Goal: Task Accomplishment & Management: Complete application form

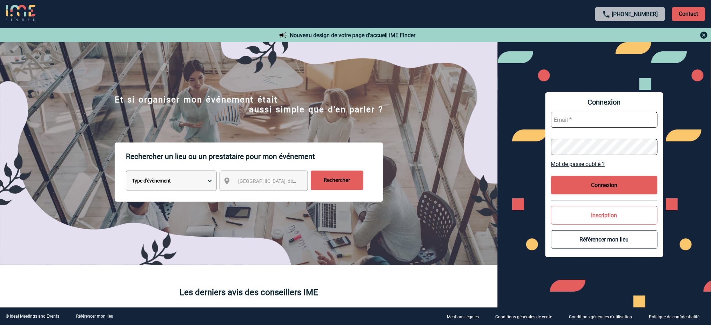
type input "[EMAIL_ADDRESS][DOMAIN_NAME]"
click at [603, 181] on button "Connexion" at bounding box center [604, 185] width 107 height 19
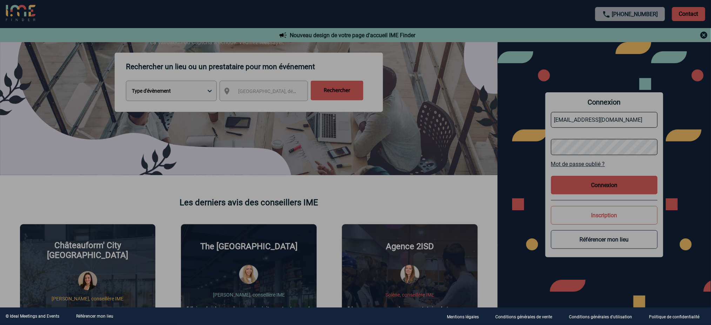
scroll to position [93, 0]
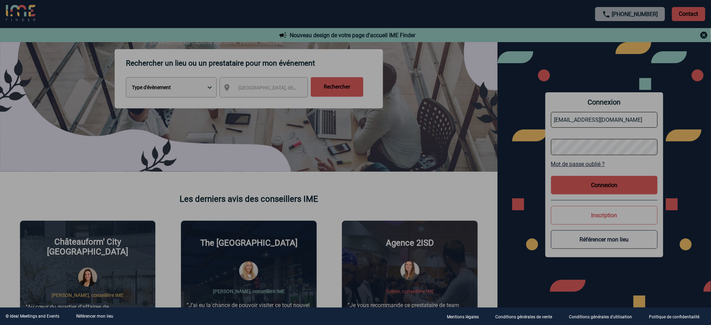
click at [526, 155] on div at bounding box center [355, 162] width 711 height 325
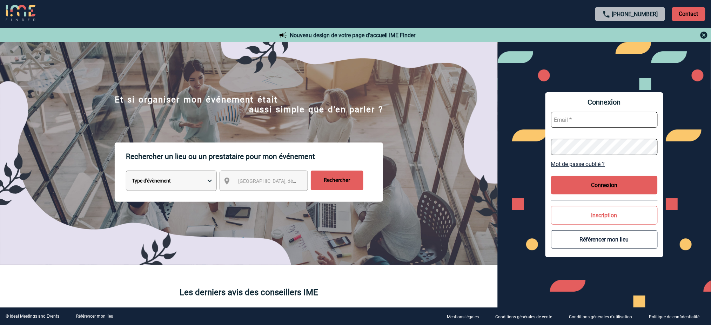
type input "mnoblet@ime-groupe.com"
click at [613, 182] on button "Connexion" at bounding box center [604, 185] width 107 height 19
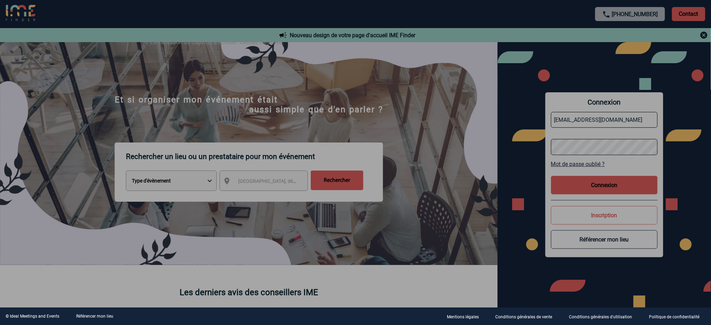
click at [616, 180] on div at bounding box center [355, 162] width 711 height 325
drag, startPoint x: 611, startPoint y: 187, endPoint x: 597, endPoint y: 188, distance: 13.7
click at [611, 188] on div at bounding box center [355, 162] width 711 height 325
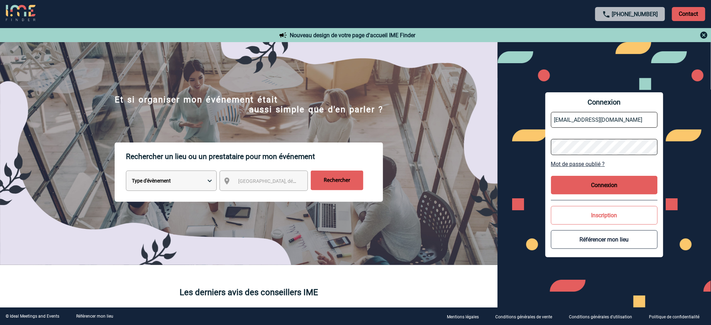
click at [619, 173] on div "Connexion mnoblet@ime-groupe.com Mot de passe oublié ? Connexion Inscription Ré…" at bounding box center [604, 174] width 118 height 164
click at [610, 184] on button "Connexion" at bounding box center [604, 185] width 107 height 19
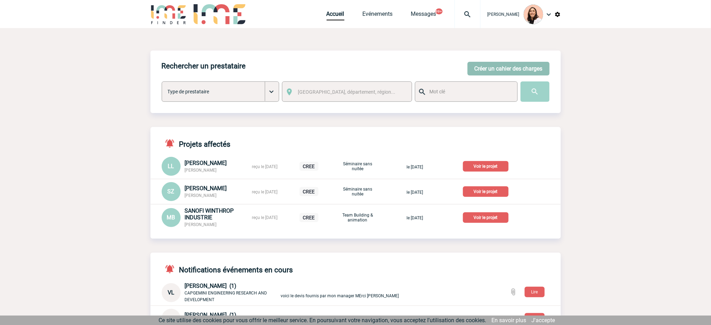
click at [485, 67] on button "Créer un cahier des charges" at bounding box center [509, 69] width 82 height 14
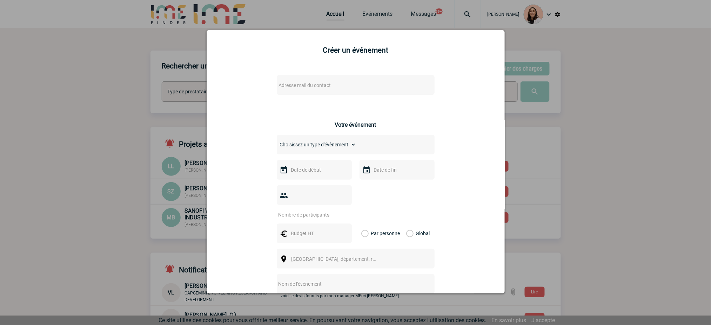
click at [338, 88] on span "Adresse mail du contact" at bounding box center [337, 85] width 123 height 10
drag, startPoint x: 307, startPoint y: 97, endPoint x: 159, endPoint y: 109, distance: 148.2
click at [159, 109] on body "Melissa NOBLET Accueil Evénements 99+" at bounding box center [355, 283] width 711 height 567
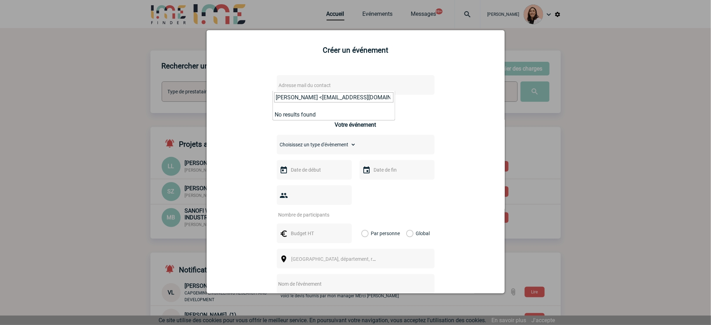
drag, startPoint x: 308, startPoint y: 97, endPoint x: 155, endPoint y: 104, distance: 153.4
click at [156, 104] on body "Melissa NOBLET Accueil Evénements 99+" at bounding box center [355, 283] width 711 height 567
type input "maryline.artero@capgemini.com"
click at [442, 95] on div "Adresse mail du contact Ce contact n'a pas d’entité active dans la plateforme V…" at bounding box center [355, 249] width 281 height 362
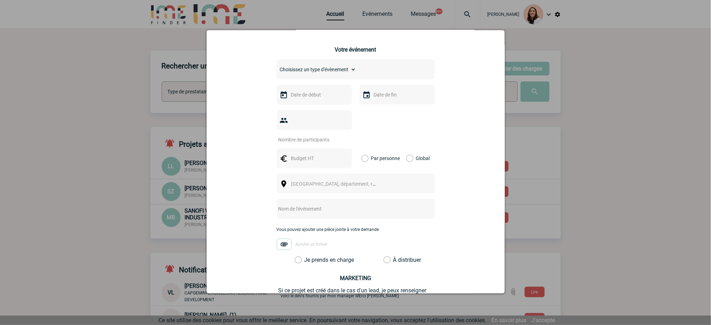
scroll to position [149, 0]
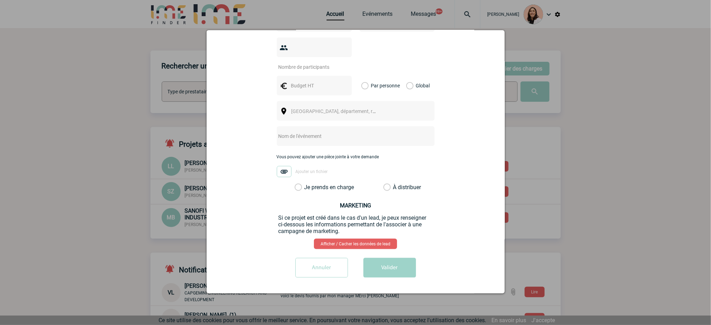
click at [331, 141] on div at bounding box center [356, 136] width 158 height 20
click at [331, 135] on input "text" at bounding box center [346, 136] width 139 height 9
paste input "soirée de fin d’année"
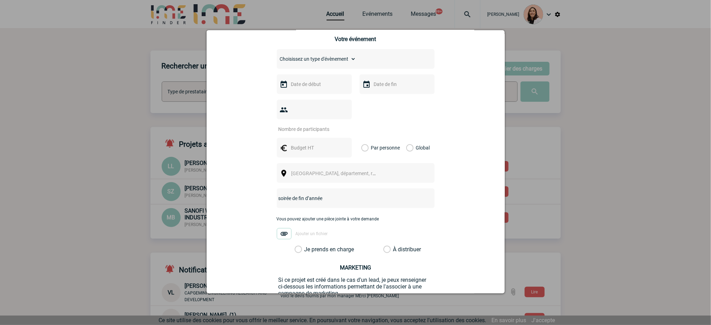
scroll to position [0, 0]
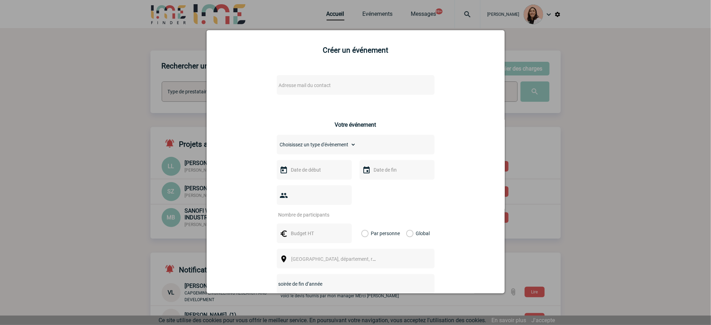
type input "soirée de fin d’année"
click at [297, 81] on span "Adresse mail du contact" at bounding box center [337, 85] width 123 height 10
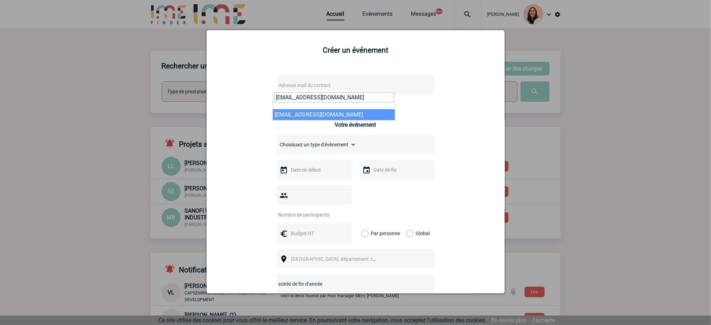
type input "eloise.leveque@sanofi.com"
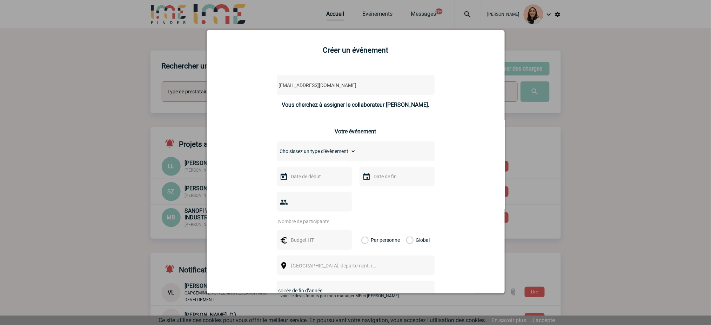
select select "133167"
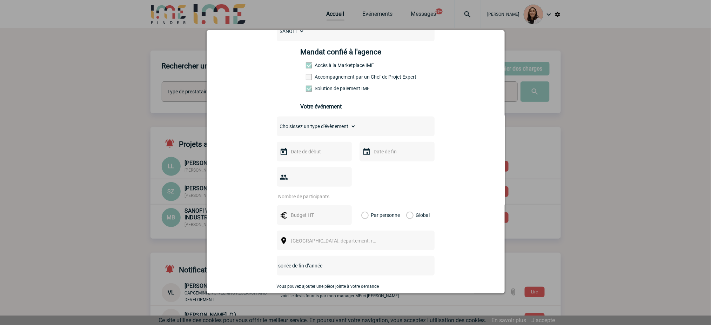
scroll to position [140, 0]
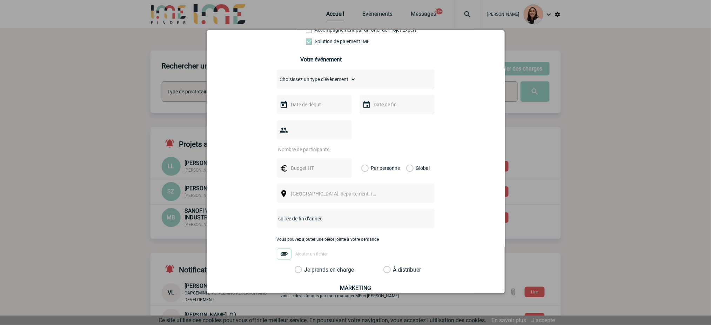
click at [314, 149] on input "number" at bounding box center [310, 149] width 66 height 9
paste input "50"
type input "50"
click at [313, 107] on input "text" at bounding box center [313, 104] width 48 height 9
click at [377, 118] on span "Suivant" at bounding box center [377, 118] width 6 height 6
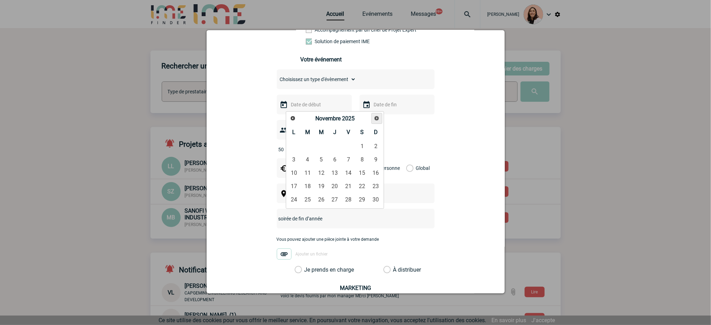
click at [377, 118] on span "Suivant" at bounding box center [377, 118] width 6 height 6
click at [293, 162] on link "8" at bounding box center [294, 159] width 13 height 13
type input "08-12-2025"
click at [380, 106] on input "text" at bounding box center [396, 104] width 48 height 9
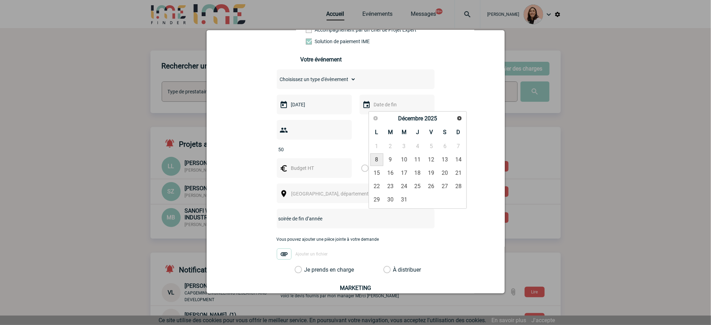
click at [375, 163] on link "8" at bounding box center [376, 159] width 13 height 13
type input "08-12-2025"
click at [304, 168] on input "text" at bounding box center [313, 167] width 48 height 9
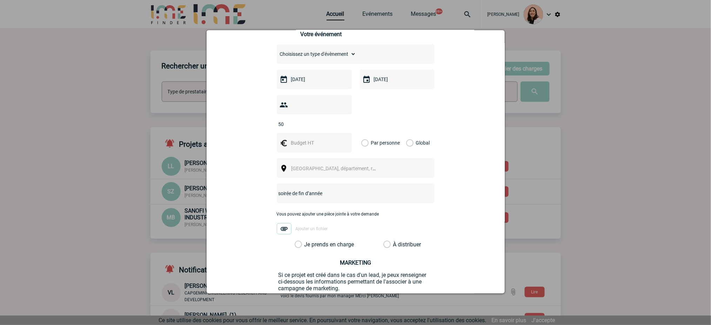
scroll to position [187, 0]
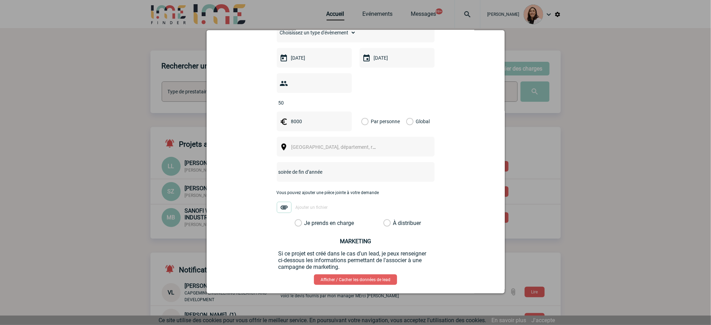
type input "8000"
click at [408, 121] on div "Global" at bounding box center [416, 122] width 23 height 20
click at [311, 126] on input "8000" at bounding box center [313, 121] width 48 height 9
type input "20000"
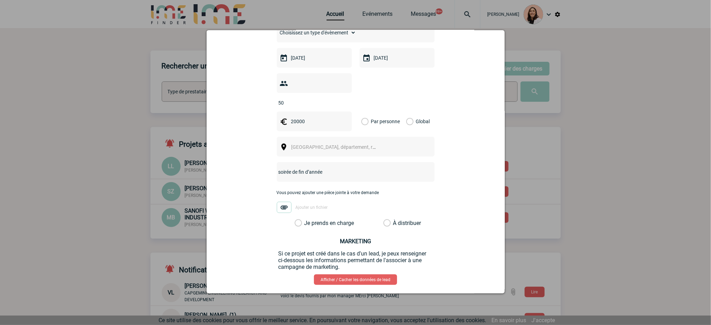
click at [409, 121] on div "Global" at bounding box center [416, 122] width 23 height 20
click at [405, 125] on div "Global" at bounding box center [416, 122] width 23 height 20
click at [408, 120] on div "Global" at bounding box center [416, 122] width 23 height 20
click at [406, 124] on label "Global" at bounding box center [408, 122] width 5 height 20
click at [0, 0] on input "Global" at bounding box center [0, 0] width 0 height 0
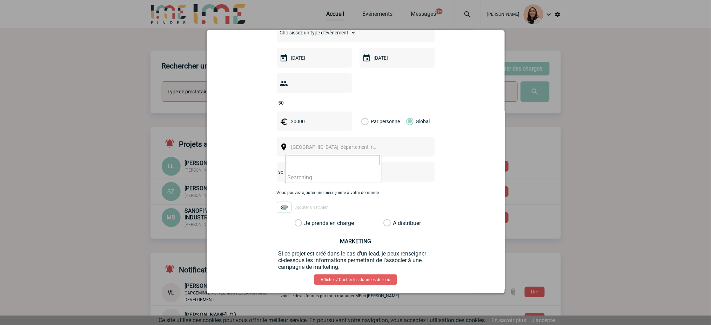
click at [356, 150] on span "[GEOGRAPHIC_DATA], département, région..." at bounding box center [337, 147] width 96 height 10
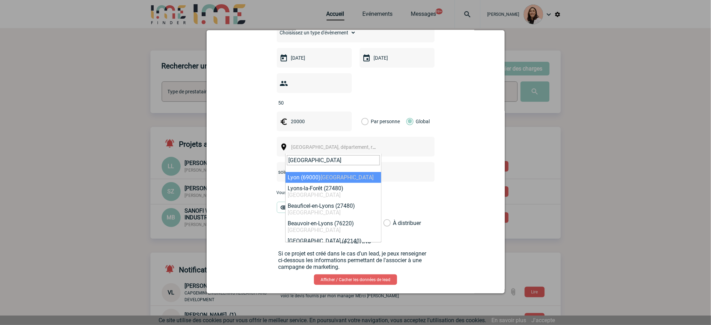
type input "[GEOGRAPHIC_DATA]"
select select "36544"
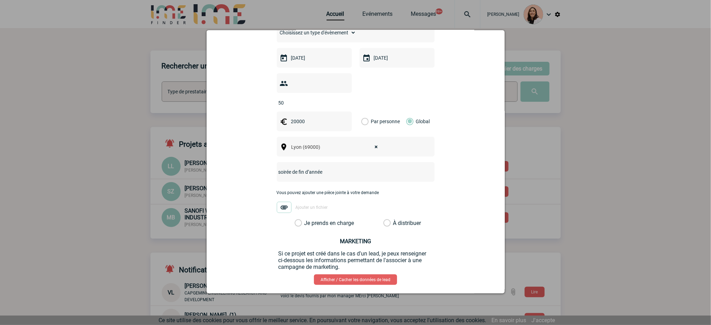
click at [307, 227] on label "Je prends en charge" at bounding box center [301, 223] width 12 height 7
click at [0, 0] on input "Je prends en charge" at bounding box center [0, 0] width 0 height 0
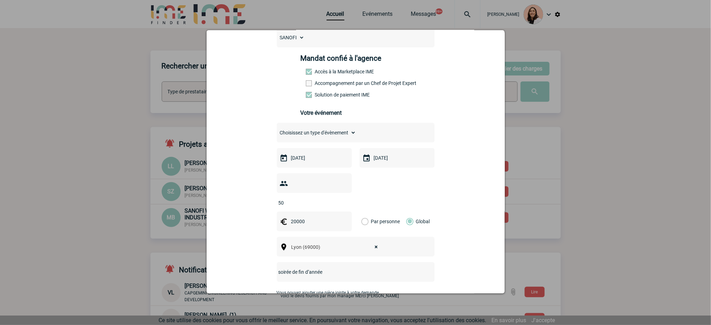
scroll to position [225, 0]
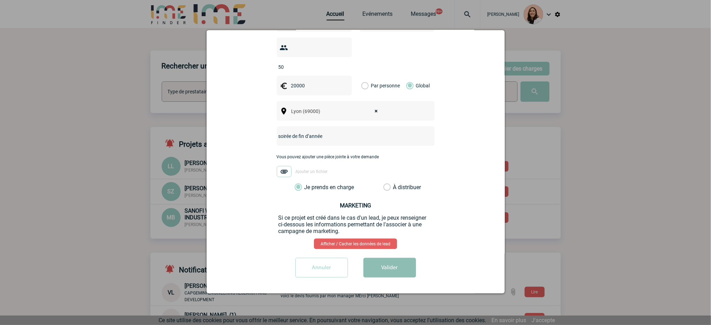
click at [391, 273] on button "Valider" at bounding box center [389, 268] width 53 height 20
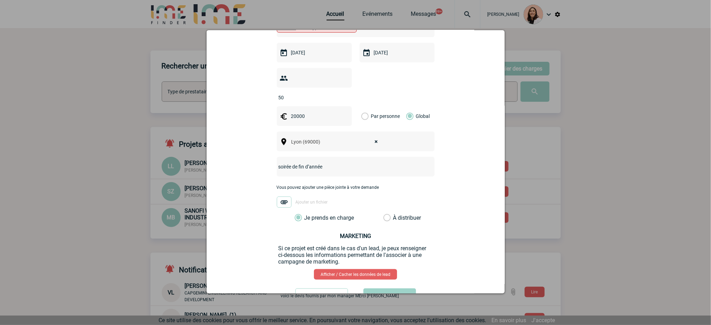
scroll to position [38, 0]
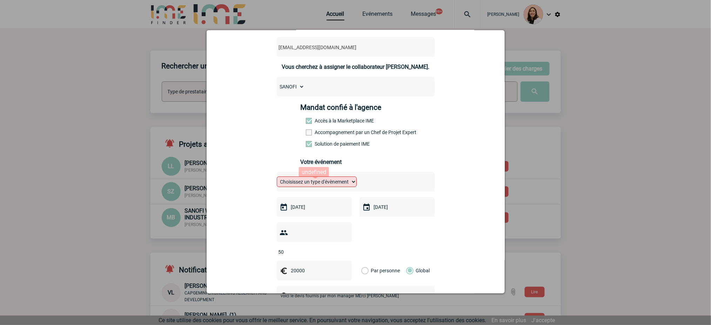
click at [340, 184] on select "Choisissez un type d'évènement Séminaire avec nuitée Séminaire sans nuitée Repa…" at bounding box center [317, 181] width 80 height 11
select select "3"
click at [277, 179] on select "Choisissez un type d'évènement Séminaire avec nuitée Séminaire sans nuitée Repa…" at bounding box center [317, 181] width 80 height 11
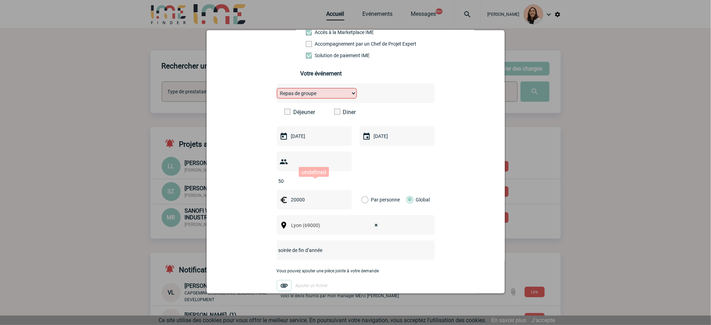
scroll to position [243, 0]
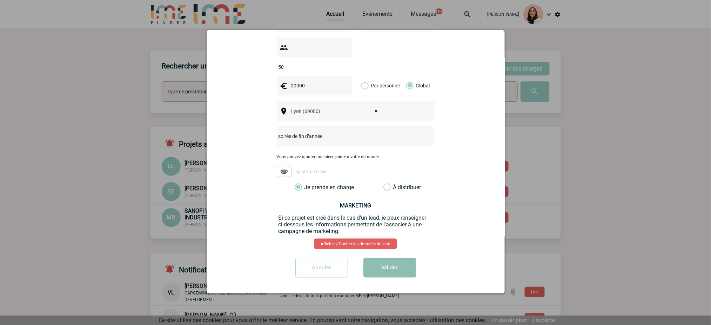
click at [385, 266] on button "Valider" at bounding box center [389, 268] width 53 height 20
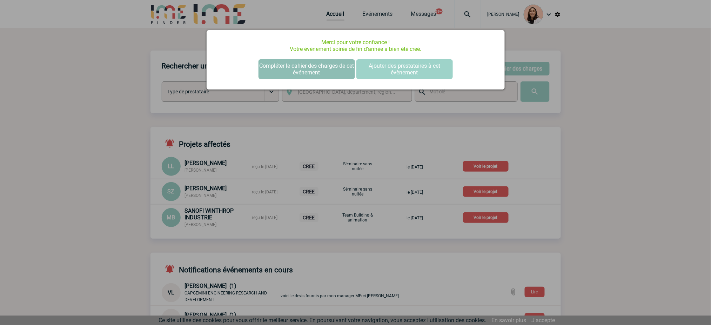
click at [341, 74] on button "Compléter le cahier des charges de cet événement" at bounding box center [306, 69] width 96 height 20
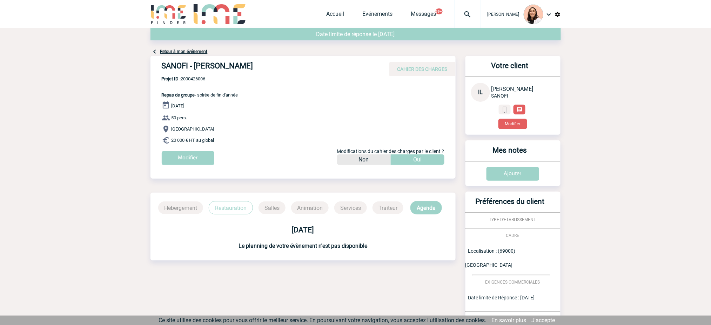
click at [195, 51] on link "Retour à mon événement" at bounding box center [183, 51] width 47 height 5
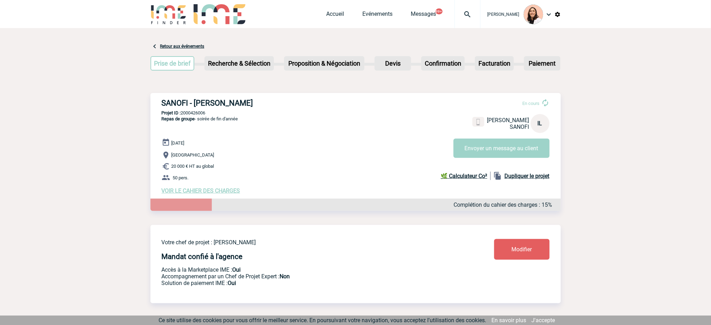
click at [352, 17] on div "Accueil Evénements Messages 99+ Projet, client Projet, client" at bounding box center [404, 14] width 154 height 28
click at [330, 16] on link "Accueil" at bounding box center [336, 16] width 18 height 10
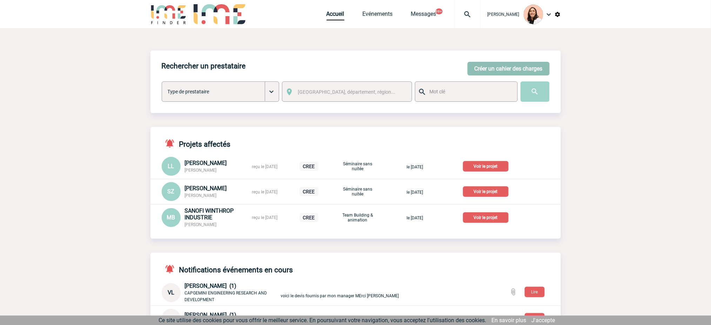
click at [491, 68] on button "Créer un cahier des charges" at bounding box center [509, 69] width 82 height 14
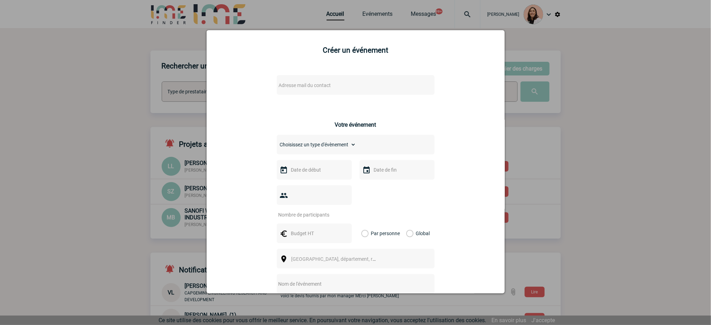
drag, startPoint x: 328, startPoint y: 95, endPoint x: 330, endPoint y: 87, distance: 8.7
click at [328, 94] on div "Adresse mail du contact" at bounding box center [356, 85] width 158 height 20
click at [331, 86] on span "Adresse mail du contact" at bounding box center [337, 85] width 123 height 10
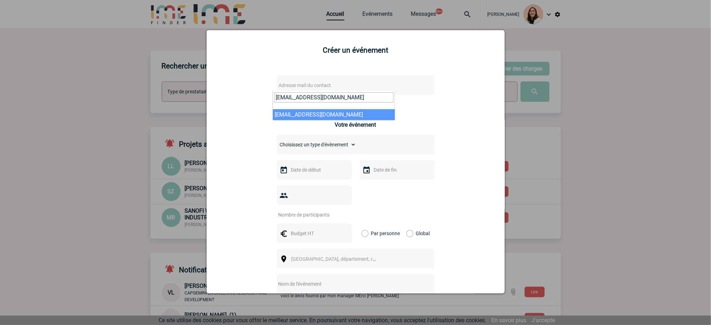
type input "F.CARREZ@cnr.tm.fr"
select select "133170"
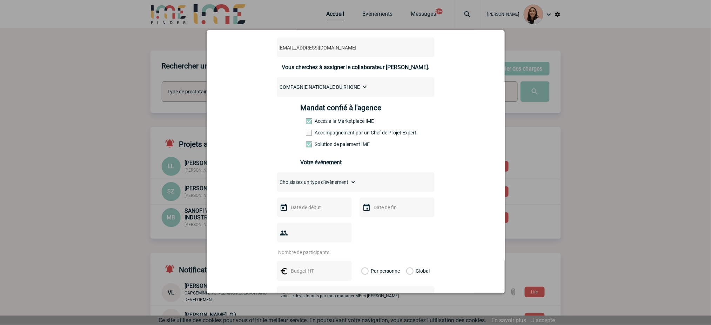
scroll to position [140, 0]
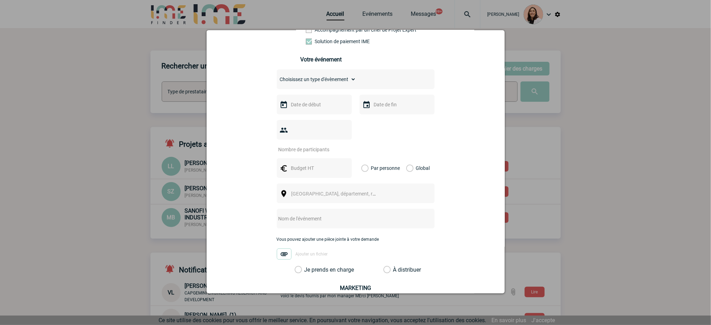
click at [336, 81] on select "Choisissez un type d'évènement Séminaire avec nuitée Séminaire sans nuitée Repa…" at bounding box center [316, 79] width 79 height 10
select select "3"
click at [277, 76] on select "Choisissez un type d'évènement Séminaire avec nuitée Séminaire sans nuitée Repa…" at bounding box center [316, 79] width 79 height 10
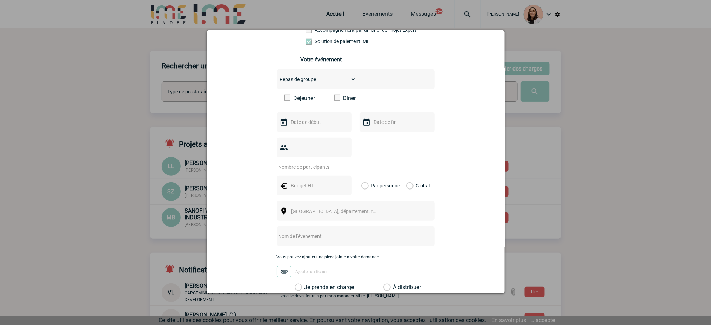
click at [292, 104] on div "Déjeuner Diner" at bounding box center [356, 101] width 158 height 12
click at [294, 101] on label "Déjeuner" at bounding box center [304, 98] width 40 height 7
click at [0, 0] on input "Déjeuner" at bounding box center [0, 0] width 0 height 0
click at [289, 124] on input "text" at bounding box center [313, 121] width 48 height 9
click at [378, 137] on span "Suivant" at bounding box center [377, 136] width 6 height 6
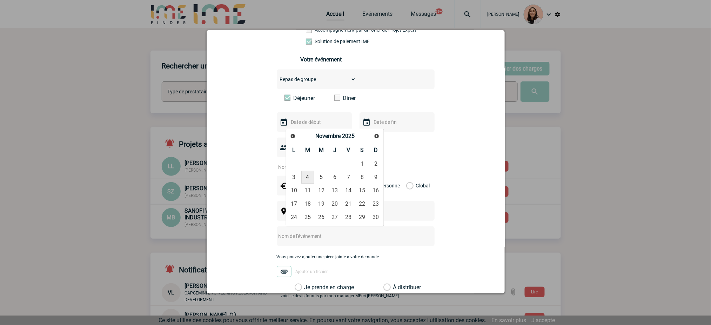
click at [309, 180] on link "4" at bounding box center [307, 177] width 13 height 13
type input "04-11-2025"
click at [368, 119] on div at bounding box center [396, 122] width 75 height 20
click at [388, 132] on div at bounding box center [396, 122] width 75 height 20
click at [394, 124] on input "text" at bounding box center [396, 121] width 48 height 9
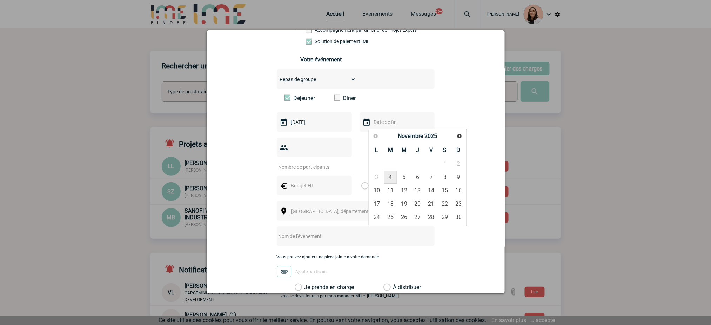
drag, startPoint x: 391, startPoint y: 174, endPoint x: 381, endPoint y: 170, distance: 10.4
click at [391, 175] on link "4" at bounding box center [390, 177] width 13 height 13
type input "04-11-2025"
click at [312, 170] on input "number" at bounding box center [310, 166] width 66 height 9
type input "20"
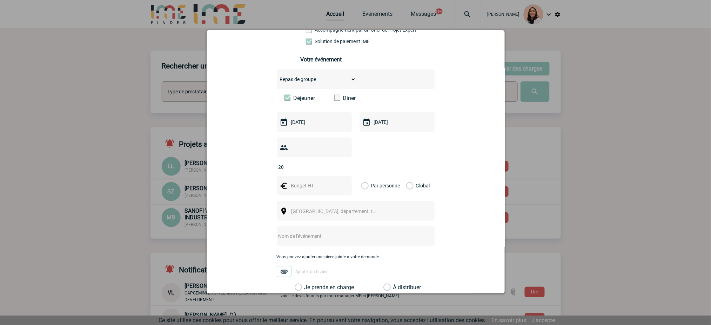
click at [317, 185] on input "text" at bounding box center [313, 185] width 48 height 9
type input "1500"
click at [419, 190] on div "Global" at bounding box center [416, 186] width 23 height 20
click at [409, 183] on div "Global" at bounding box center [416, 186] width 23 height 20
click at [408, 184] on div "Global" at bounding box center [416, 186] width 23 height 20
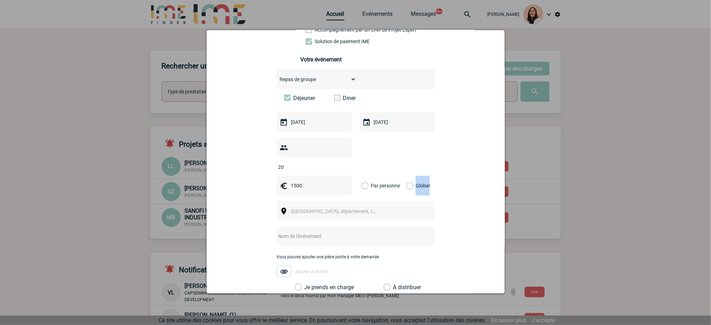
click at [406, 187] on div "Global" at bounding box center [416, 186] width 23 height 20
click at [406, 187] on label "Global" at bounding box center [408, 186] width 5 height 20
click at [0, 0] on input "Global" at bounding box center [0, 0] width 0 height 0
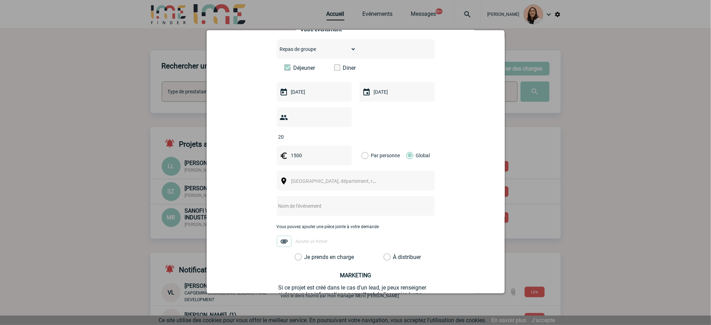
scroll to position [187, 0]
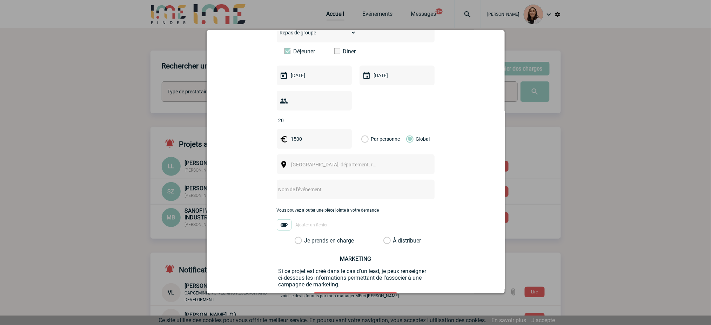
click at [380, 161] on div "[GEOGRAPHIC_DATA], département, région..." at bounding box center [356, 164] width 158 height 20
click at [379, 167] on span "Ville, département, région..." at bounding box center [337, 165] width 96 height 10
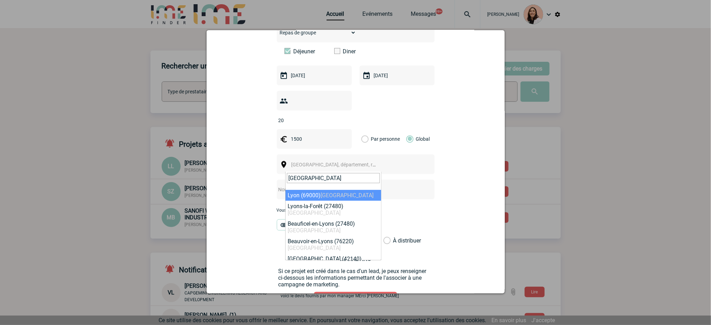
type input "lyon"
select select "36544"
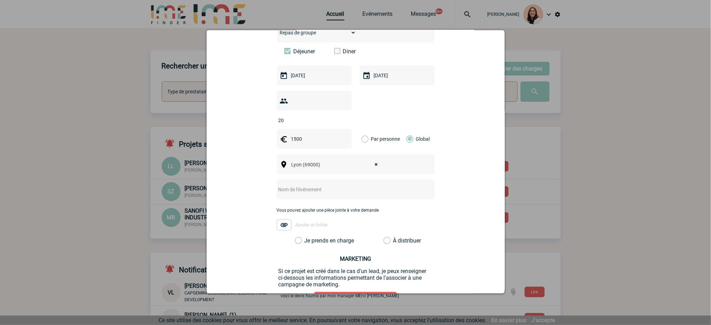
click at [351, 190] on input "text" at bounding box center [346, 189] width 139 height 9
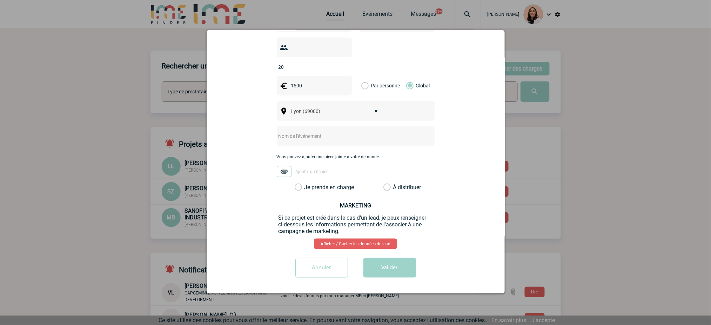
click at [324, 143] on div at bounding box center [356, 136] width 158 height 20
click at [322, 140] on input "text" at bounding box center [346, 136] width 139 height 9
drag, startPoint x: 309, startPoint y: 135, endPoint x: 373, endPoint y: 132, distance: 63.9
click at [373, 132] on input "Centralisation - Le Roazhon Pub" at bounding box center [346, 136] width 139 height 9
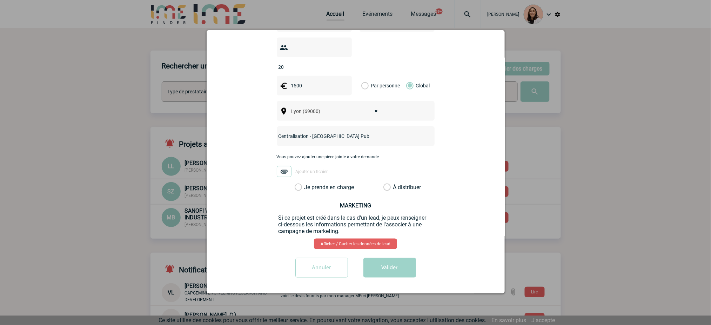
paste input "brasserie du LOU"
type input "Centralisation - brasserie du LOU"
click at [457, 126] on div "f.carrez@cnr.tm.fr f.carrez@cnr.tm.fr Vous cherchez à assigner le collaborateur…" at bounding box center [355, 55] width 281 height 455
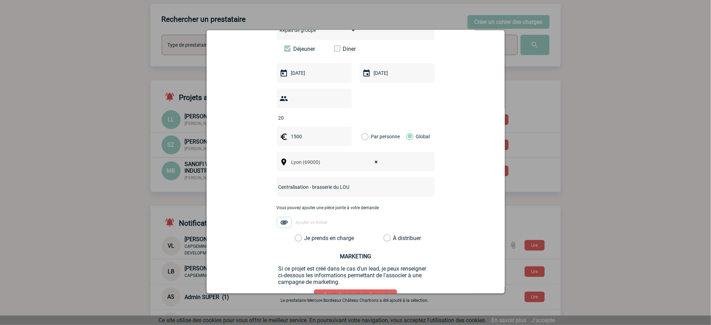
scroll to position [234, 0]
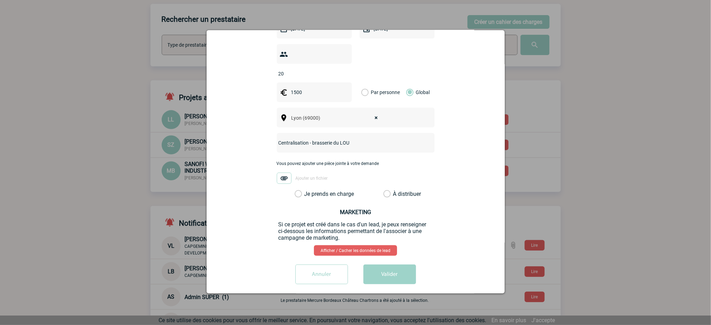
click at [307, 195] on label "Je prends en charge" at bounding box center [301, 193] width 12 height 7
click at [0, 0] on input "Je prends en charge" at bounding box center [0, 0] width 0 height 0
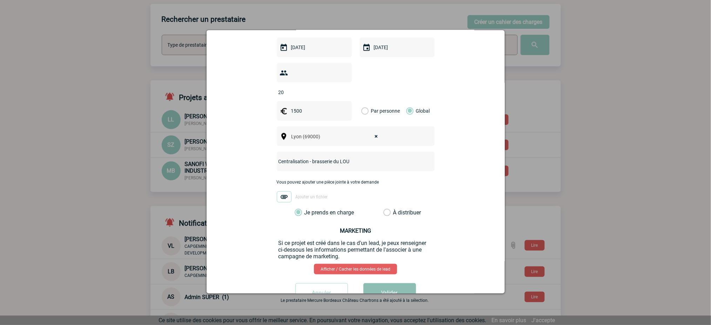
scroll to position [243, 0]
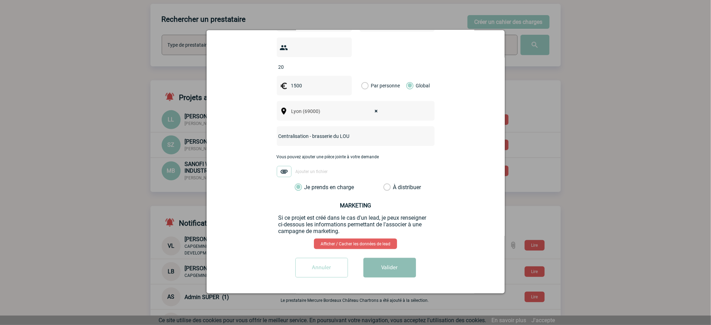
click at [402, 265] on button "Valider" at bounding box center [389, 268] width 53 height 20
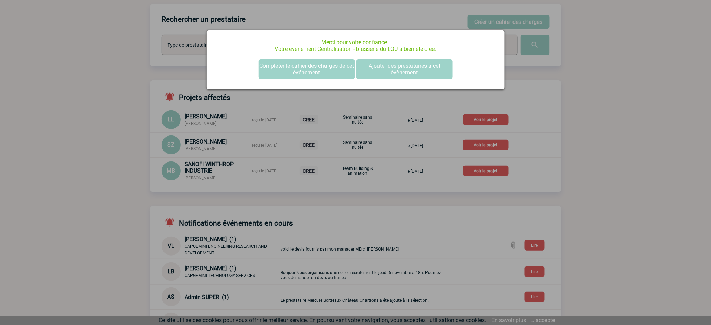
scroll to position [0, 0]
click at [665, 76] on div at bounding box center [355, 162] width 711 height 325
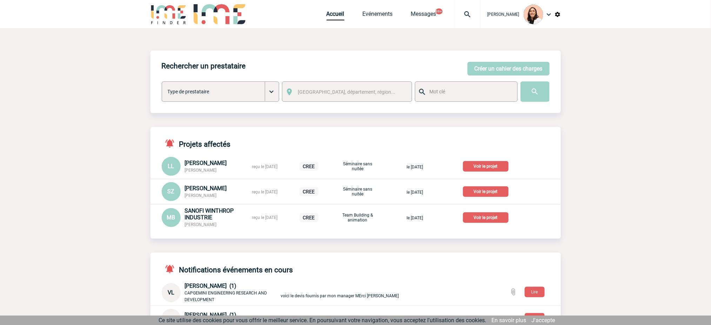
click at [468, 15] on img at bounding box center [467, 14] width 25 height 8
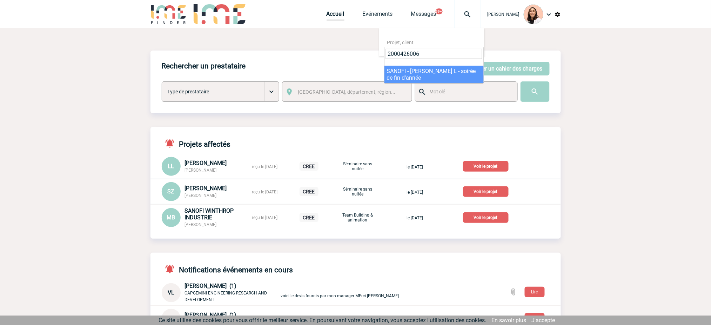
type input "2000426006"
select select "25507"
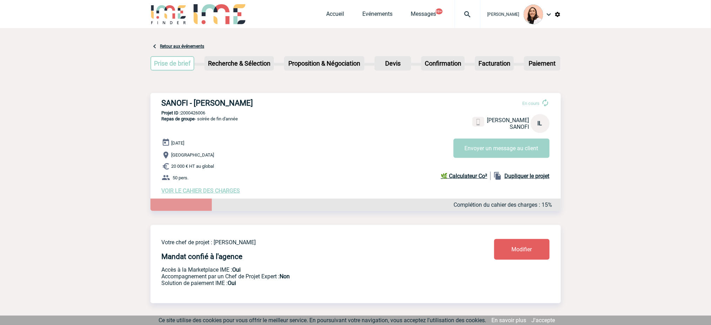
click at [236, 101] on h3 "SANOFI - Isabelle LEVEQUE" at bounding box center [267, 103] width 210 height 9
click at [237, 101] on h3 "SANOFI - Isabelle LEVEQUE" at bounding box center [267, 103] width 210 height 9
copy div "SANOFI - Isabelle LEVEQUE"
click at [197, 112] on p "Projet ID : 2000426006" at bounding box center [355, 112] width 410 height 5
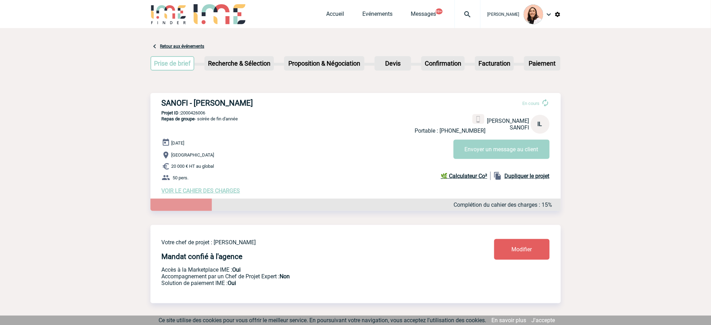
click at [197, 112] on p "Projet ID : 2000426006" at bounding box center [355, 112] width 410 height 5
copy p "2000426006"
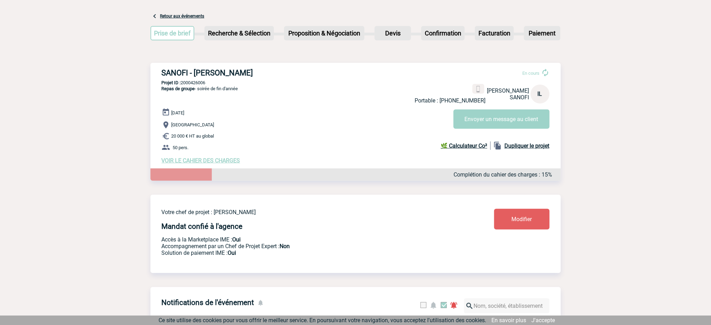
scroll to position [47, 0]
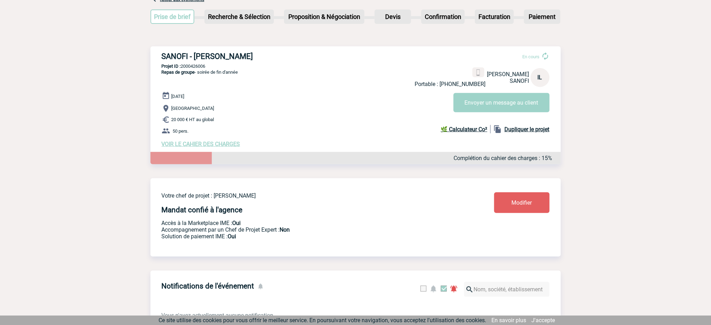
click at [202, 142] on span "VOIR LE CAHIER DES CHARGES" at bounding box center [201, 144] width 79 height 7
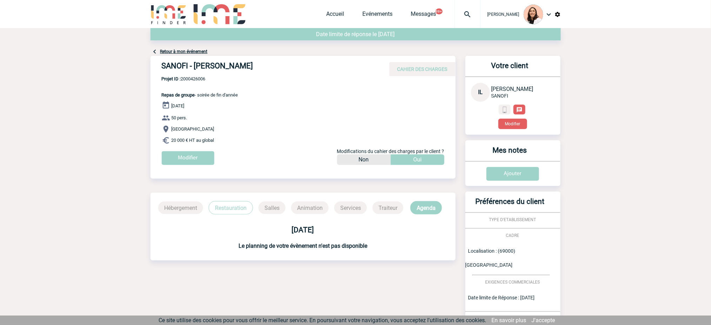
drag, startPoint x: 219, startPoint y: 143, endPoint x: 200, endPoint y: 97, distance: 50.2
click at [200, 97] on div "SANOFI - Isabelle LEVEQUE CAHIER DES CHARGES SANOFI - Isabelle LEVEQUE - Repas …" at bounding box center [302, 113] width 305 height 114
copy div "soirée de fin d'année 08 Décembre 2025 50 pers. Lyon 20 000 € HT au global"
click at [463, 15] on img at bounding box center [467, 14] width 25 height 8
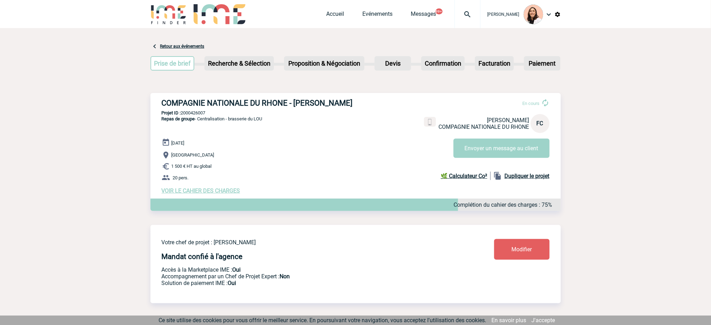
click at [338, 102] on h3 "COMPAGNIE NATIONALE DU RHONE - [PERSON_NAME]" at bounding box center [267, 103] width 210 height 9
copy div "COMPAGNIE NATIONALE DU RHONE - [PERSON_NAME]"
click at [201, 113] on p "Projet ID : 2000426007" at bounding box center [355, 112] width 410 height 5
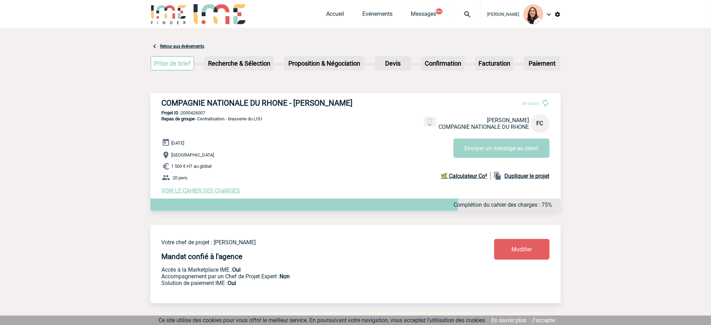
click at [201, 113] on p "Projet ID : 2000426007" at bounding box center [355, 112] width 410 height 5
copy p "2000426007"
drag, startPoint x: 267, startPoint y: 123, endPoint x: 268, endPoint y: 116, distance: 7.1
click at [268, 117] on div "COMPAGNIE NATIONALE DU RHONE - [PERSON_NAME] En cours [PERSON_NAME] COMPAGNIE N…" at bounding box center [355, 146] width 410 height 107
drag, startPoint x: 268, startPoint y: 115, endPoint x: 250, endPoint y: 119, distance: 19.1
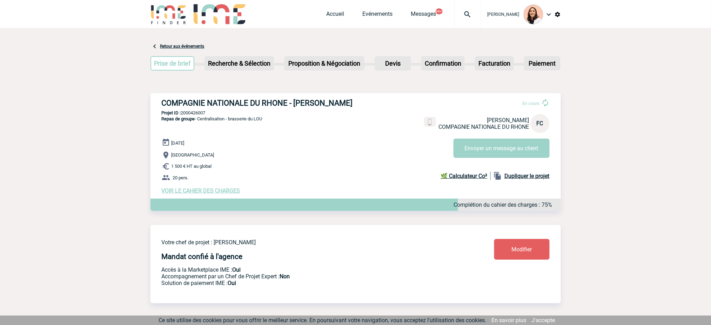
click at [243, 120] on div "COMPAGNIE NATIONALE DU RHONE - [PERSON_NAME] En cours [PERSON_NAME] COMPAGNIE N…" at bounding box center [355, 146] width 410 height 107
click at [271, 120] on div "COMPAGNIE NATIONALE DU RHONE - [PERSON_NAME] En cours [PERSON_NAME] COMPAGNIE N…" at bounding box center [355, 146] width 410 height 107
drag, startPoint x: 265, startPoint y: 118, endPoint x: 231, endPoint y: 121, distance: 34.5
click at [231, 121] on div "COMPAGNIE NATIONALE DU RHONE - [PERSON_NAME] En cours [PERSON_NAME] COMPAGNIE N…" at bounding box center [355, 146] width 410 height 107
copy span "brasserie du LOU"
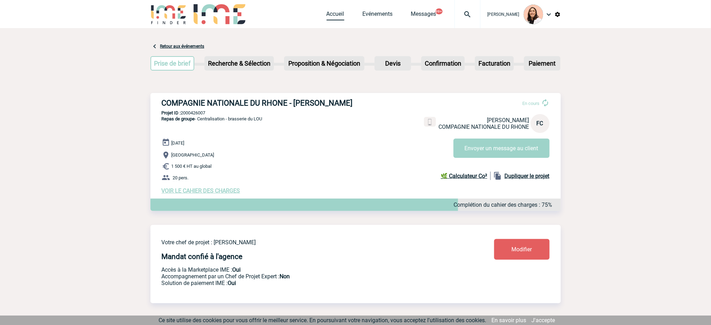
click at [333, 13] on link "Accueil" at bounding box center [336, 16] width 18 height 10
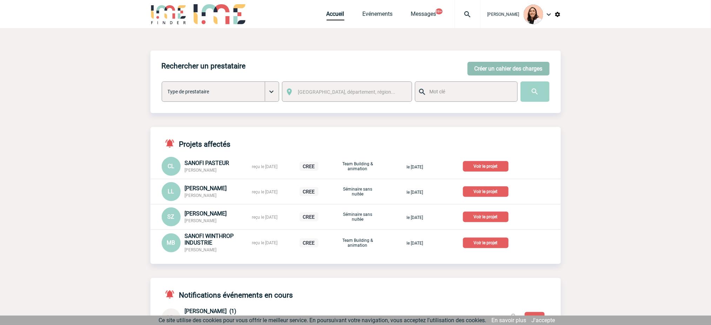
click at [486, 69] on button "Créer un cahier des charges" at bounding box center [509, 69] width 82 height 14
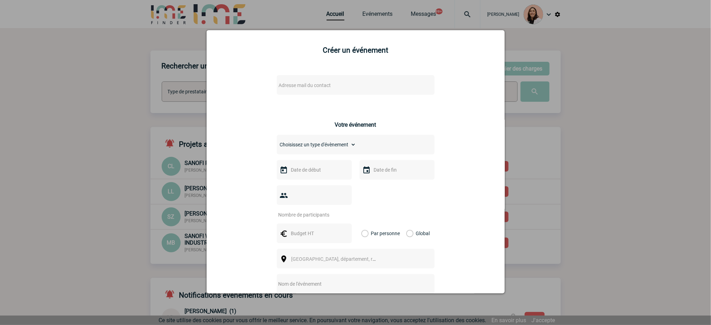
click at [323, 86] on span "Adresse mail du contact" at bounding box center [305, 85] width 52 height 6
drag, startPoint x: 321, startPoint y: 98, endPoint x: 144, endPoint y: 105, distance: 176.9
click at [144, 105] on body "[PERSON_NAME] Accueil Evénements 99+" at bounding box center [355, 296] width 711 height 592
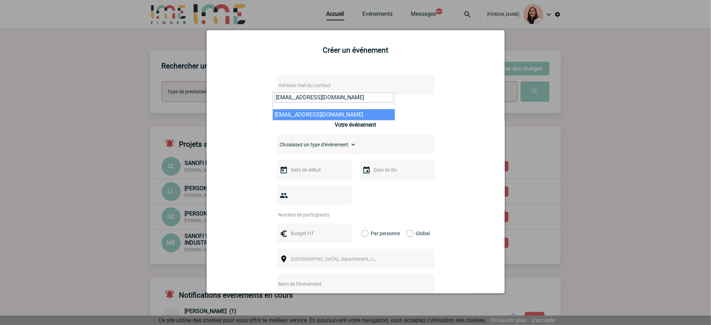
type input "[EMAIL_ADDRESS][DOMAIN_NAME]"
select select "125190"
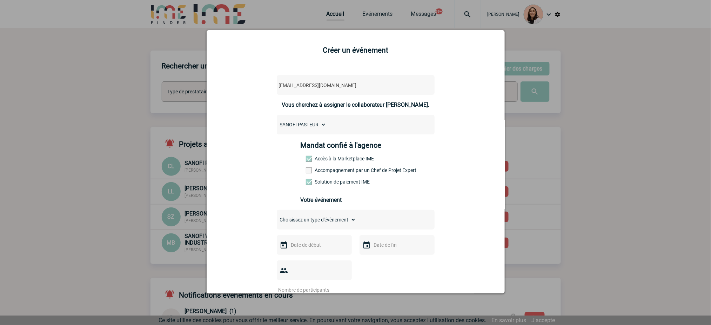
click at [333, 224] on select "Choisissez un type d'évènement Séminaire avec nuitée Séminaire sans nuitée Repa…" at bounding box center [316, 220] width 79 height 10
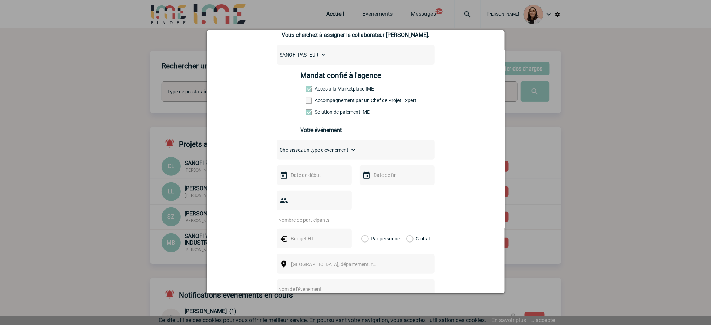
scroll to position [80, 0]
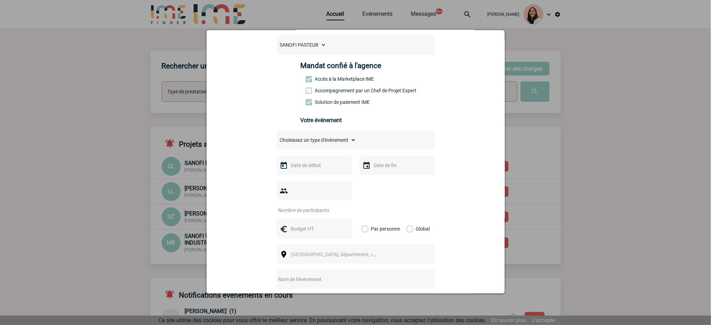
click at [348, 134] on div "Choisissez un type d'évènement Séminaire avec nuitée Séminaire sans nuitée Repa…" at bounding box center [356, 140] width 158 height 20
click at [347, 144] on select "Choisissez un type d'évènement Séminaire avec nuitée Séminaire sans nuitée Repa…" at bounding box center [316, 140] width 79 height 10
click at [482, 140] on div "severine.narcy@sanofi.com severine.narcy@sanofi.com Vous cherchez à assigner le…" at bounding box center [355, 207] width 281 height 437
click at [345, 141] on select "Choisissez un type d'évènement Séminaire avec nuitée Séminaire sans nuitée Repa…" at bounding box center [316, 140] width 79 height 10
select select "3"
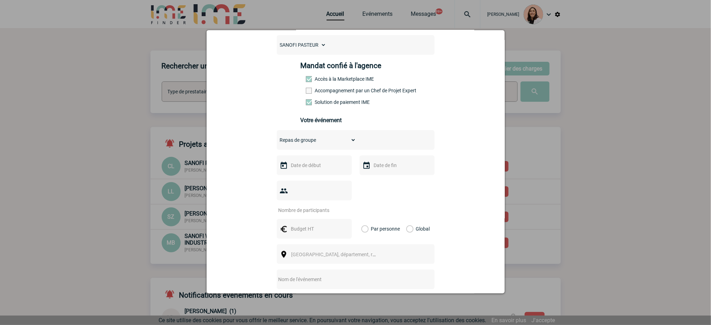
click at [277, 137] on select "Choisissez un type d'évènement Séminaire avec nuitée Séminaire sans nuitée Repa…" at bounding box center [316, 140] width 79 height 10
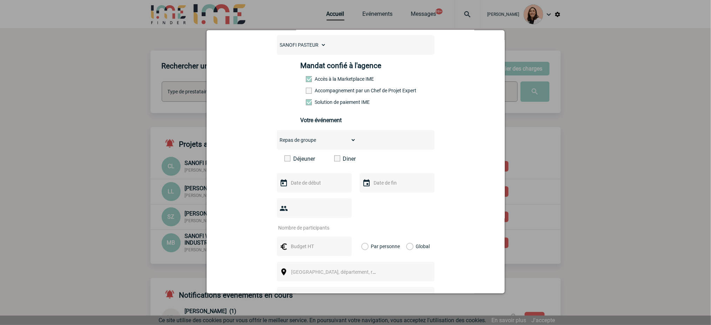
click at [334, 159] on span at bounding box center [337, 158] width 6 height 6
click at [0, 0] on input "Diner" at bounding box center [0, 0] width 0 height 0
click at [324, 180] on input "text" at bounding box center [313, 182] width 48 height 9
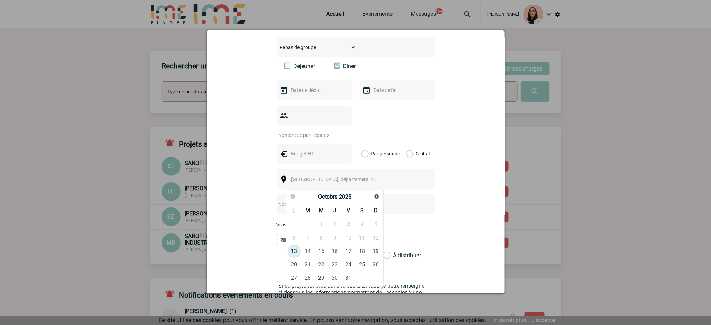
scroll to position [173, 0]
click at [380, 196] on link "Suivant" at bounding box center [376, 196] width 11 height 11
click at [331, 240] on link "6" at bounding box center [334, 237] width 13 height 13
type input "06-11-2025"
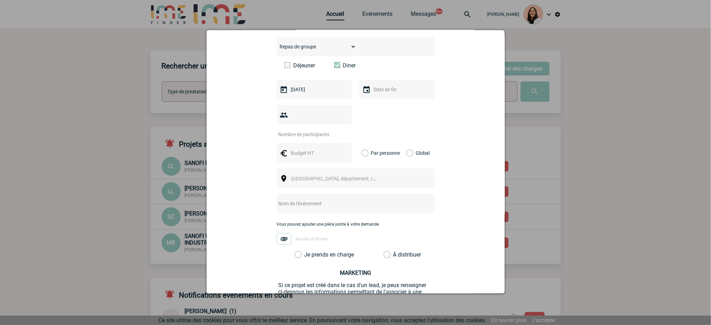
click at [400, 92] on input "text" at bounding box center [396, 89] width 48 height 9
click at [419, 145] on link "6" at bounding box center [417, 144] width 13 height 13
type input "06-11-2025"
click at [329, 125] on div at bounding box center [314, 115] width 75 height 20
click at [321, 137] on input "number" at bounding box center [310, 134] width 66 height 9
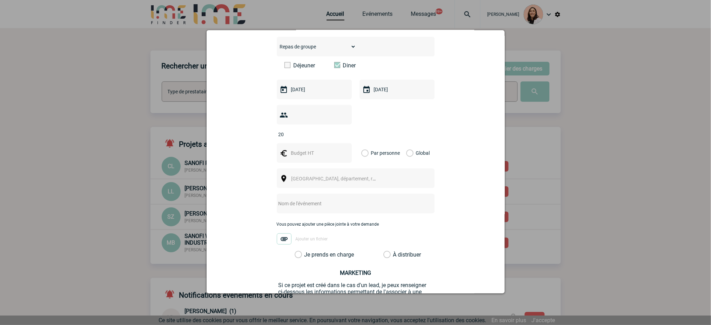
type input "20"
click at [430, 122] on div "20" at bounding box center [356, 121] width 158 height 33
click at [314, 118] on div "20" at bounding box center [314, 115] width 75 height 20
click at [316, 156] on input "text" at bounding box center [313, 152] width 48 height 9
type input "900"
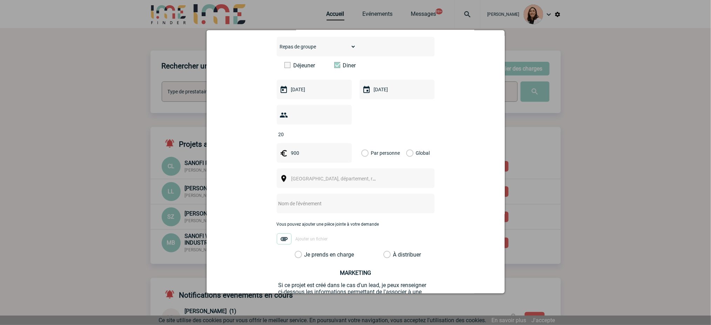
click at [372, 130] on div "20" at bounding box center [356, 121] width 158 height 33
click at [406, 155] on label "Global" at bounding box center [408, 153] width 5 height 20
click at [0, 0] on input "Global" at bounding box center [0, 0] width 0 height 0
click at [382, 177] on div "Ville, département, région..." at bounding box center [356, 178] width 158 height 20
click at [374, 183] on span "Ville, département, région..." at bounding box center [337, 179] width 96 height 10
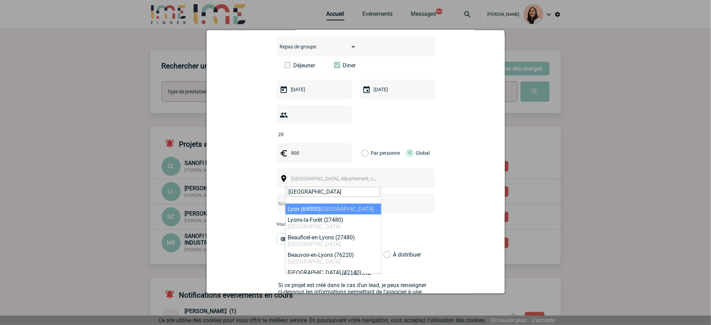
type input "lyon"
select select "36544"
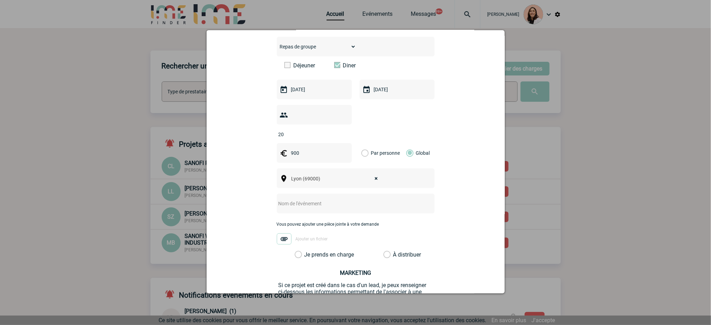
click at [317, 203] on input "text" at bounding box center [346, 203] width 139 height 9
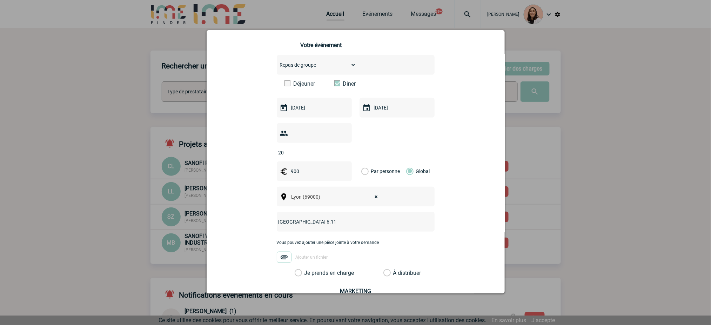
scroll to position [243, 0]
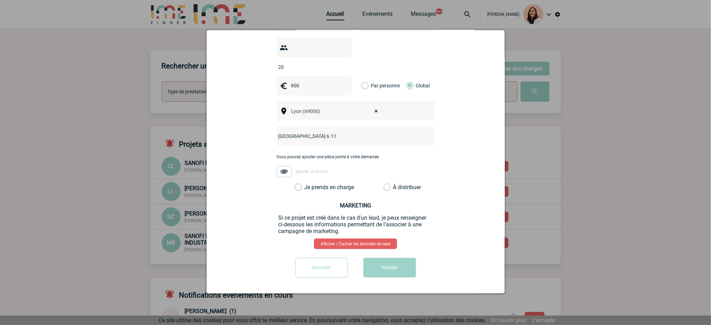
type input "Diner Lyon centre 6.11"
click at [307, 187] on label "Je prends en charge" at bounding box center [301, 187] width 12 height 7
click at [0, 0] on input "Je prends en charge" at bounding box center [0, 0] width 0 height 0
click at [388, 266] on button "Valider" at bounding box center [389, 268] width 53 height 20
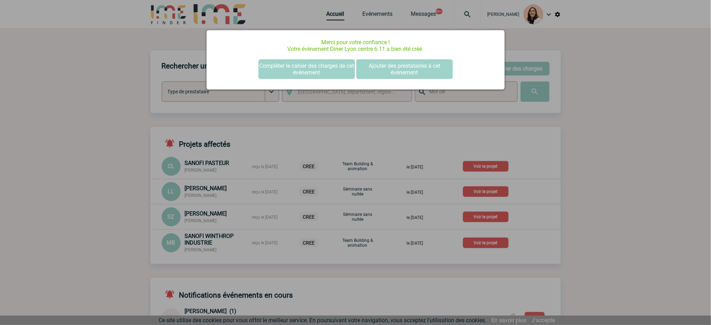
scroll to position [0, 0]
click at [306, 73] on button "Compléter le cahier des charges de cet événement" at bounding box center [306, 69] width 96 height 20
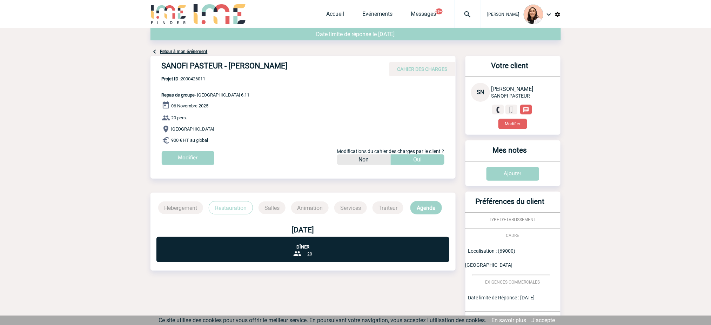
click at [258, 61] on div "SANOFI PASTEUR - [PERSON_NAME] CAHIER DES CHARGES" at bounding box center [302, 66] width 305 height 20
click at [260, 66] on h4 "SANOFI PASTEUR - [PERSON_NAME]" at bounding box center [267, 67] width 210 height 12
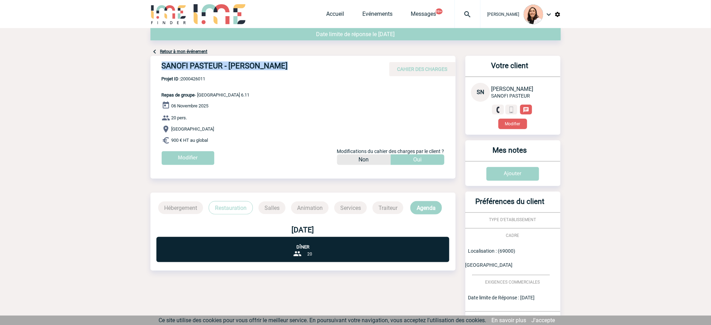
click at [189, 75] on div "SANOFI PASTEUR - [PERSON_NAME] CAHIER DES CHARGES" at bounding box center [302, 66] width 305 height 20
click at [189, 75] on div "SANOFI PASTEUR - Séverine NARCY CAHIER DES CHARGES" at bounding box center [302, 66] width 305 height 20
click at [194, 80] on span "Projet ID : 2000426011" at bounding box center [206, 78] width 88 height 5
copy span "2000426011"
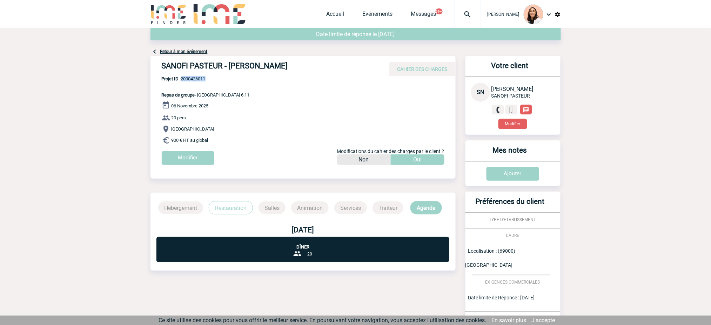
drag, startPoint x: 198, startPoint y: 96, endPoint x: 264, endPoint y: 143, distance: 81.7
click at [264, 143] on div "SANOFI PASTEUR - Séverine NARCY CAHIER DES CHARGES SANOFI PASTEUR - Séverine NA…" at bounding box center [302, 113] width 305 height 114
copy div "Diner Lyon centre 6.11 06 Novembre 2025 20 pers. Lyon 900 € HT au global"
click at [465, 15] on img at bounding box center [467, 14] width 25 height 8
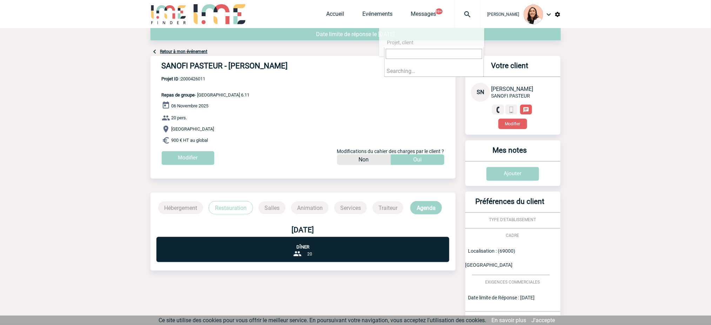
click at [442, 50] on input "search" at bounding box center [434, 54] width 96 height 10
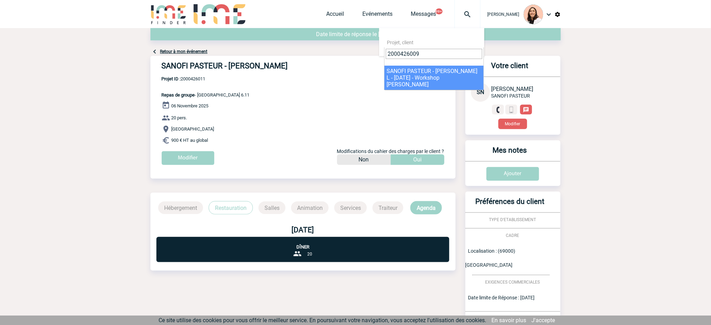
type input "2000426009"
select select "25510"
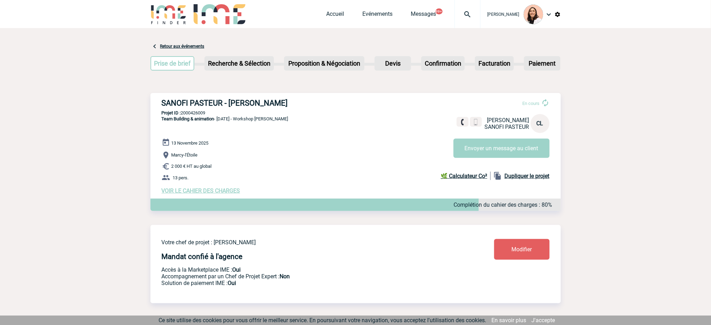
click at [275, 103] on h3 "SANOFI PASTEUR - [PERSON_NAME]" at bounding box center [267, 103] width 210 height 9
copy div "SANOFI PASTEUR - [PERSON_NAME]"
click at [196, 117] on span "Team Building & animation" at bounding box center [188, 118] width 53 height 5
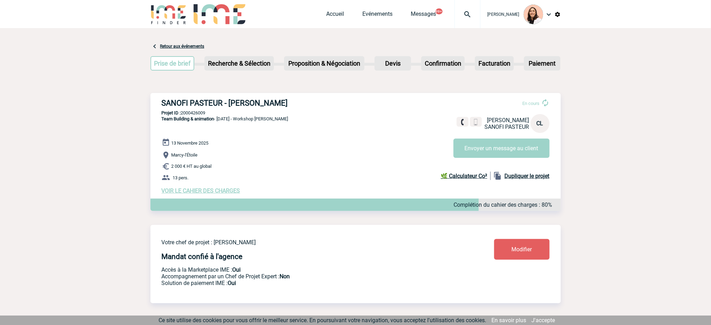
click at [197, 116] on p "Team Building & animation - [DATE] - Workshop [PERSON_NAME]" at bounding box center [219, 127] width 138 height 22
click at [200, 112] on p "Projet ID : 2000426009" at bounding box center [355, 112] width 410 height 5
copy p "2000426009"
drag, startPoint x: 323, startPoint y: 159, endPoint x: 316, endPoint y: 156, distance: 8.2
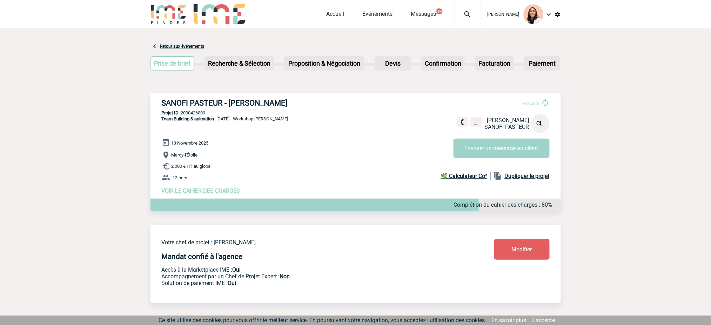
click at [320, 157] on p "Marcy-l'Étoile" at bounding box center [361, 155] width 399 height 8
drag, startPoint x: 219, startPoint y: 117, endPoint x: 303, endPoint y: 173, distance: 101.4
click at [303, 173] on div "SANOFI PASTEUR - [PERSON_NAME] En cours [PERSON_NAME] SANOFI PASTEUR CL Envoyer…" at bounding box center [355, 146] width 410 height 107
copy div "[DATE] - Workshop [PERSON_NAME] [DATE] Marcy-l'Étoile 2 000 € HT au global 13 p…"
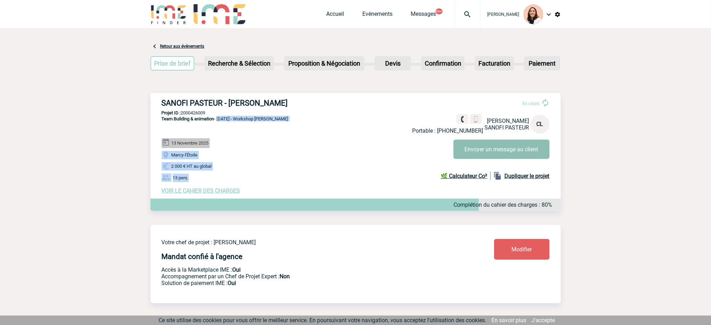
click at [526, 140] on button "Envoyer un message au client" at bounding box center [501, 149] width 96 height 19
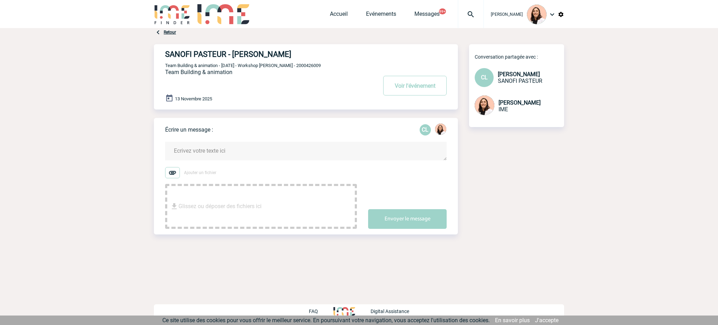
click at [167, 30] on link "Retour" at bounding box center [170, 32] width 12 height 5
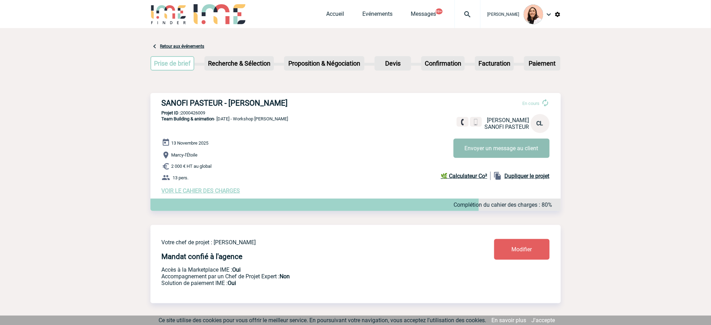
click at [506, 150] on button "Envoyer un message au client" at bounding box center [501, 148] width 96 height 19
drag, startPoint x: 206, startPoint y: 193, endPoint x: 308, endPoint y: 188, distance: 101.5
click at [207, 193] on span "VOIR LE CAHIER DES CHARGES" at bounding box center [201, 190] width 79 height 7
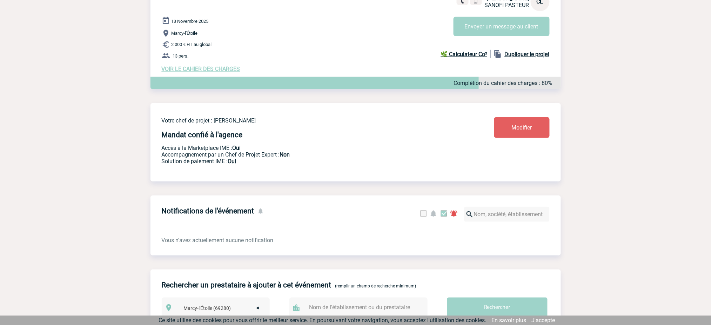
scroll to position [281, 0]
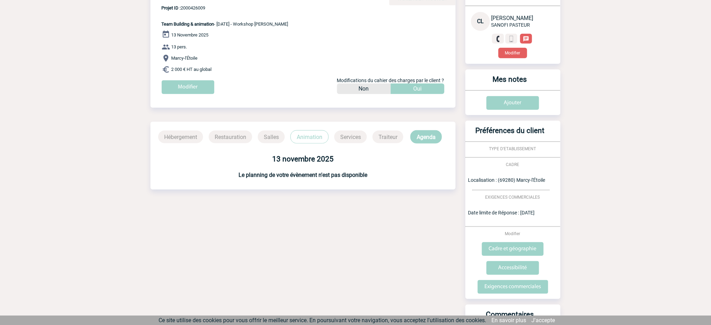
scroll to position [152, 0]
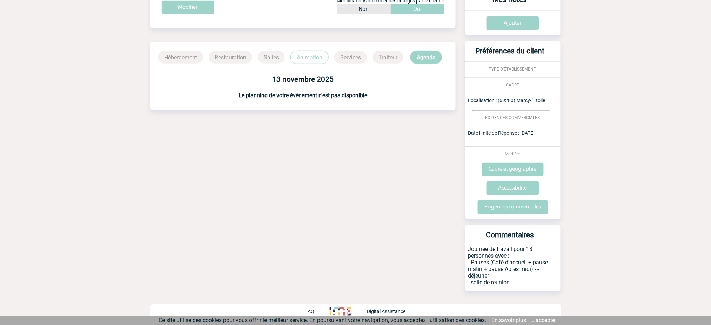
drag, startPoint x: 470, startPoint y: 263, endPoint x: 522, endPoint y: 283, distance: 55.6
click at [522, 283] on p "Journée de travail pour 13 personnes avec : - Pauses (Café d'accueil + pause ma…" at bounding box center [512, 269] width 95 height 46
copy p "Pauses (Café d'accueil + pause matin + pause Après midi) - - déjeuner - salle d…"
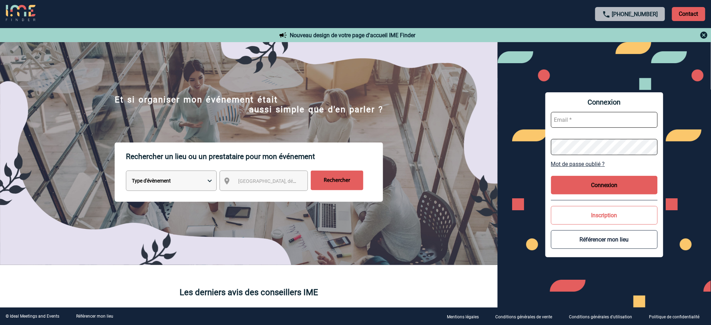
type input "[EMAIL_ADDRESS][DOMAIN_NAME]"
click at [626, 182] on button "Connexion" at bounding box center [604, 185] width 107 height 19
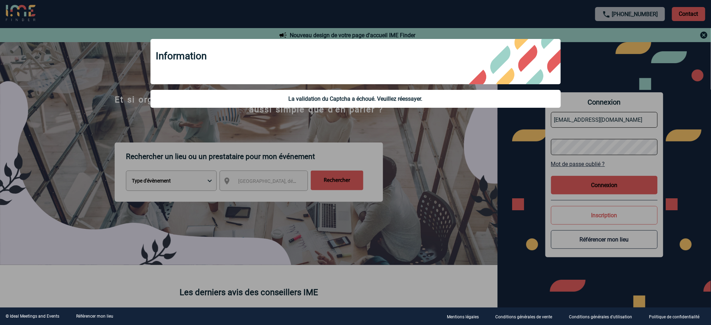
click at [616, 180] on div at bounding box center [355, 162] width 711 height 325
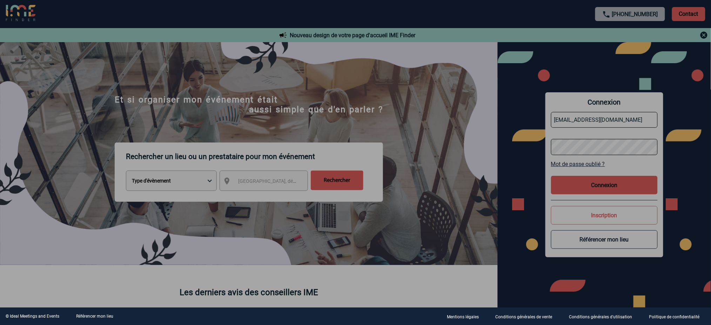
click at [617, 180] on div at bounding box center [355, 162] width 711 height 325
click at [617, 188] on div at bounding box center [355, 162] width 711 height 325
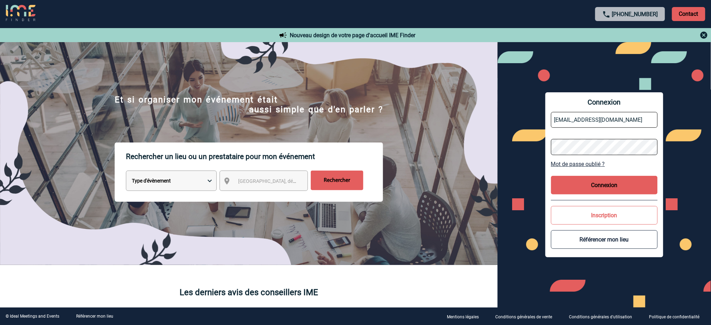
click at [607, 187] on button "Connexion" at bounding box center [604, 185] width 107 height 19
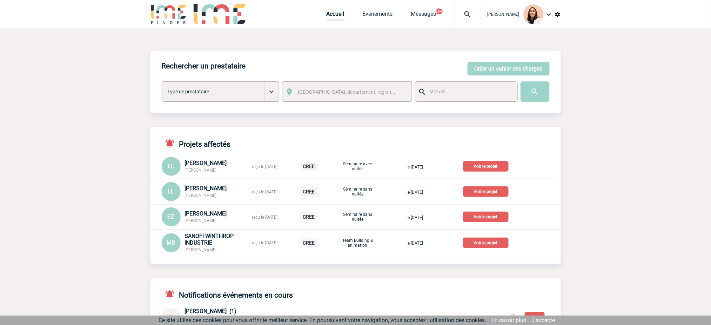
click at [464, 17] on img at bounding box center [467, 14] width 25 height 8
click at [447, 55] on input "search" at bounding box center [434, 54] width 96 height 10
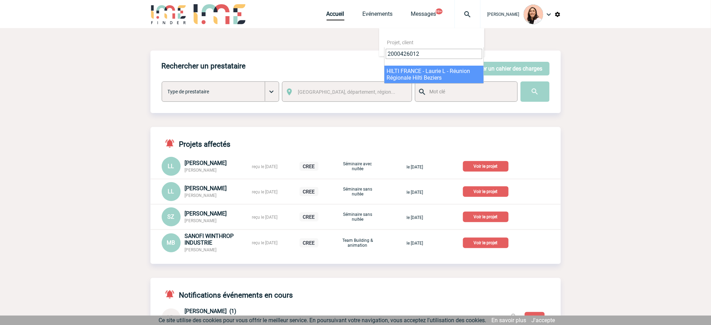
type input "2000426012"
select select "25513"
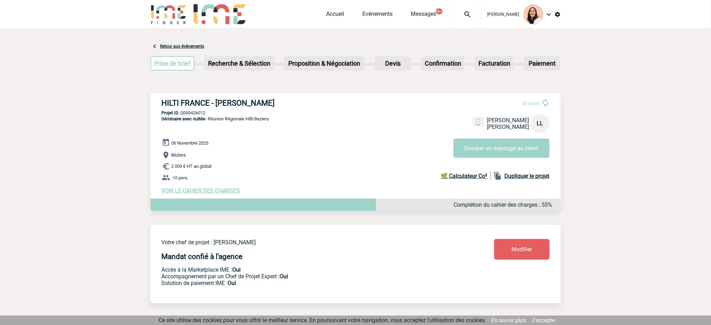
click at [215, 107] on h3 "HILTI FRANCE - [PERSON_NAME]" at bounding box center [267, 103] width 210 height 9
copy div "HILTI FRANCE - [PERSON_NAME]"
